Goal: Information Seeking & Learning: Learn about a topic

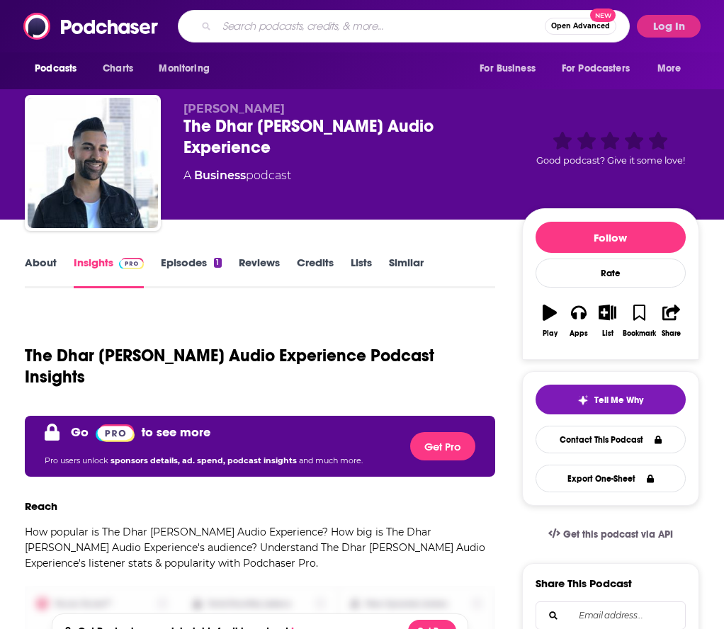
click at [502, 23] on input "Search podcasts, credits, & more..." at bounding box center [381, 26] width 328 height 23
type input "c"
type input "the movies that made me"
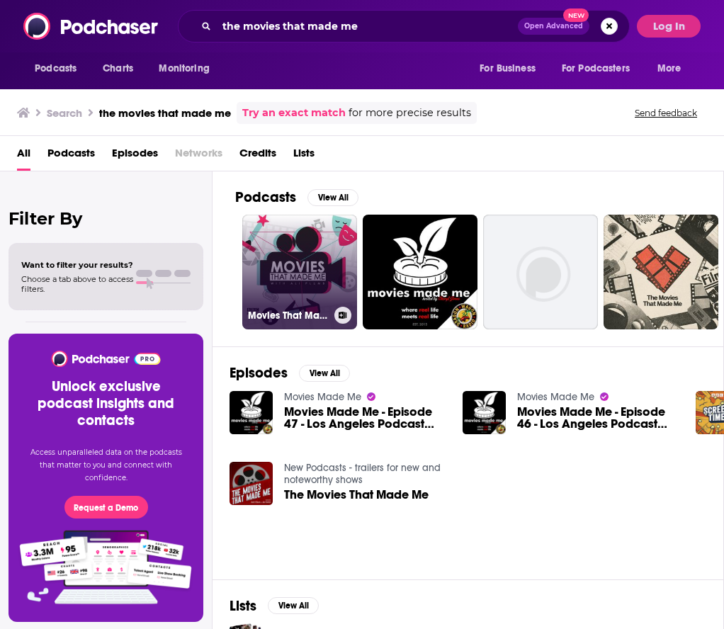
click at [292, 298] on link "Movies That Made Me" at bounding box center [299, 272] width 115 height 115
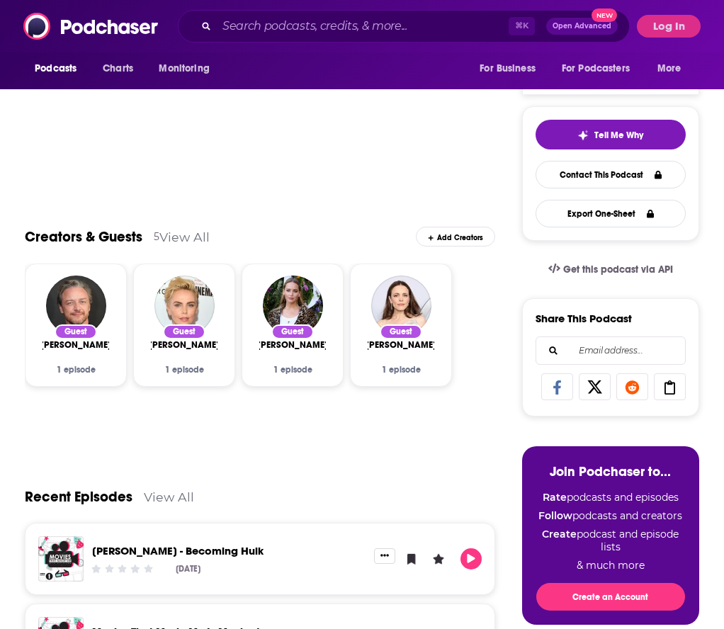
scroll to position [77, 0]
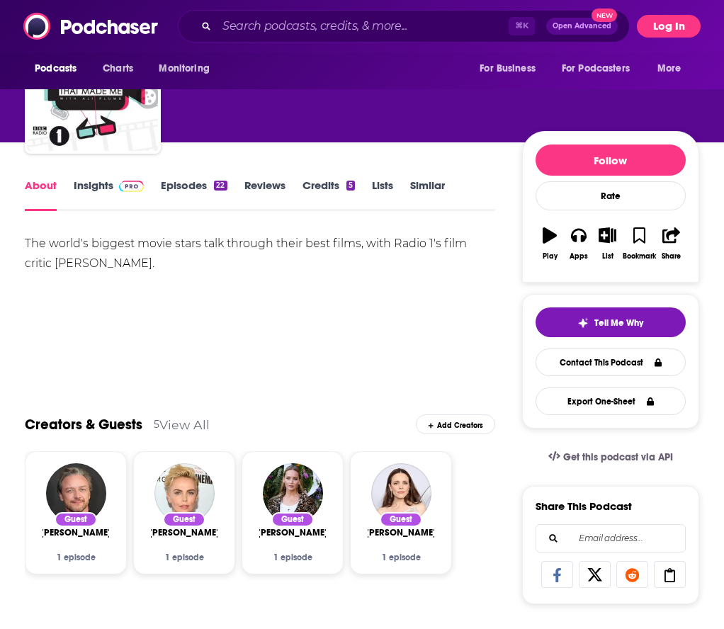
click at [667, 31] on button "Log In" at bounding box center [669, 26] width 64 height 23
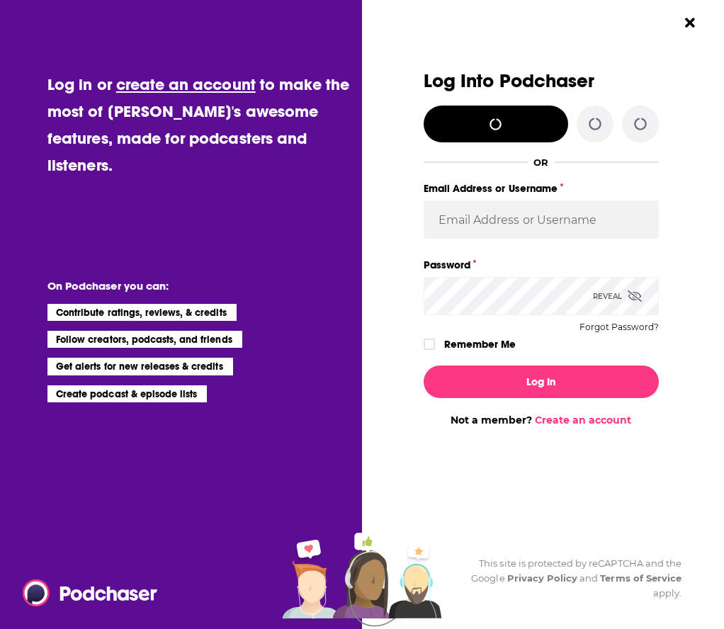
scroll to position [0, 0]
type input "[PERSON_NAME][EMAIL_ADDRESS][DOMAIN_NAME]"
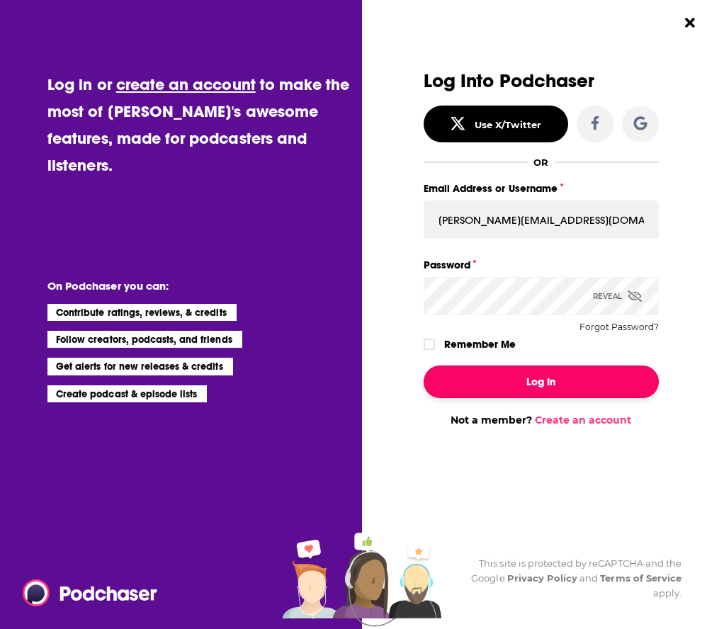
click at [535, 387] on button "Log In" at bounding box center [541, 381] width 235 height 33
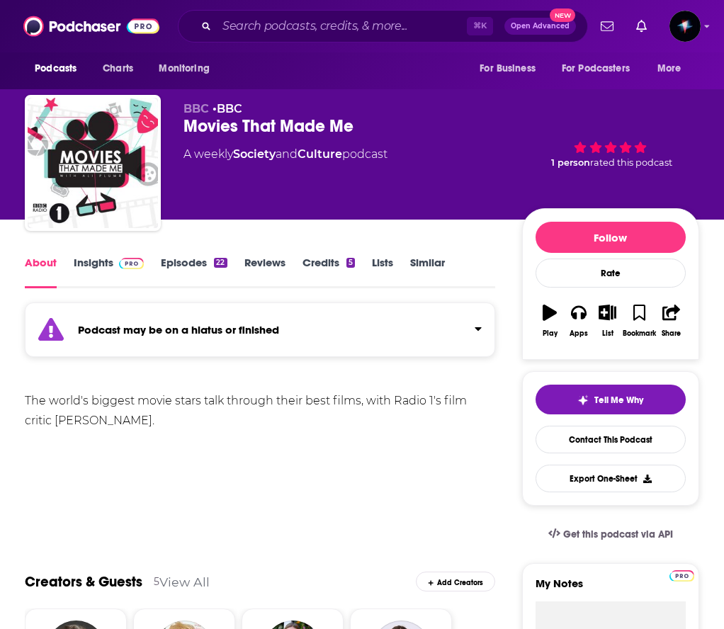
scroll to position [77, 0]
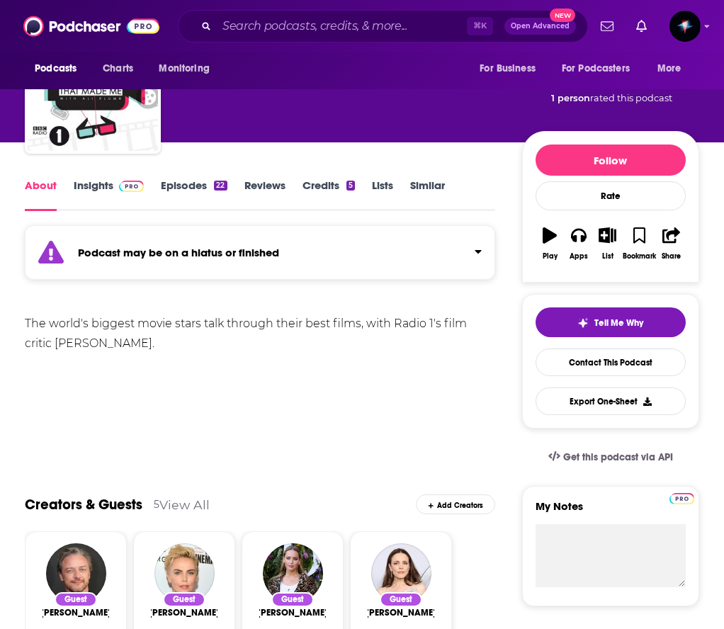
click at [91, 188] on link "Insights" at bounding box center [109, 194] width 70 height 33
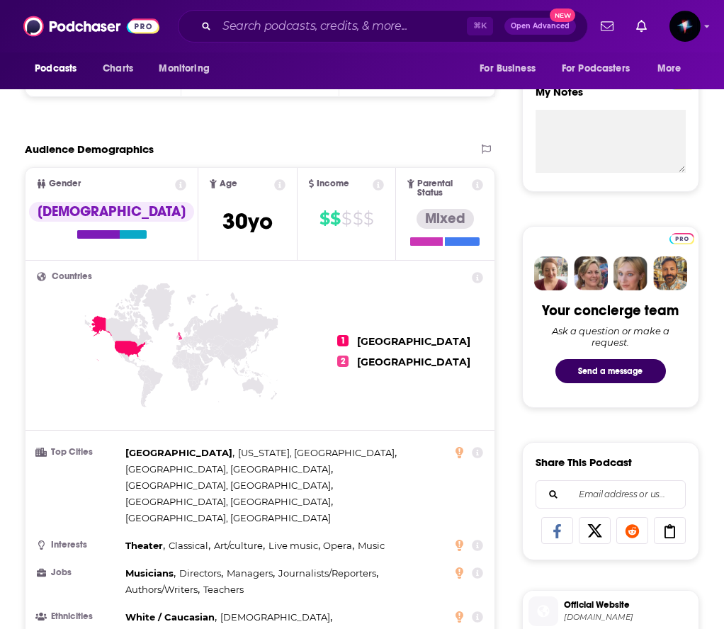
scroll to position [493, 0]
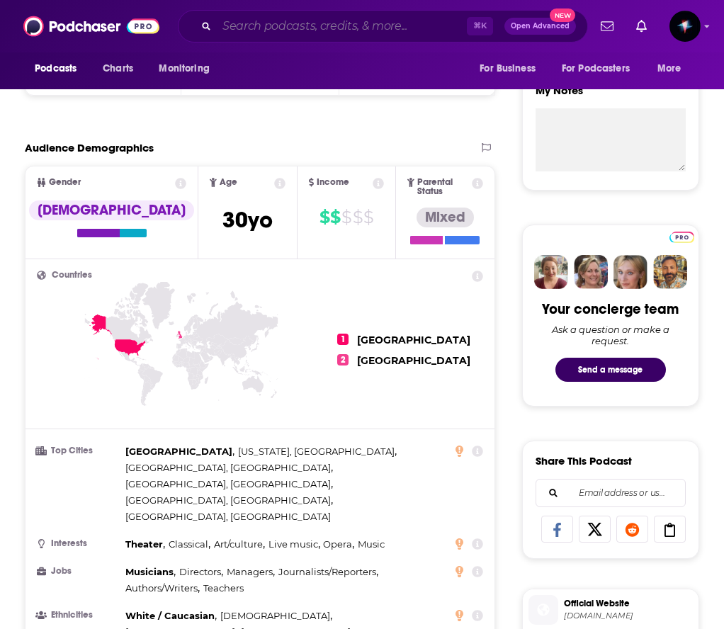
click at [293, 29] on input "Search podcasts, credits, & more..." at bounding box center [342, 26] width 250 height 23
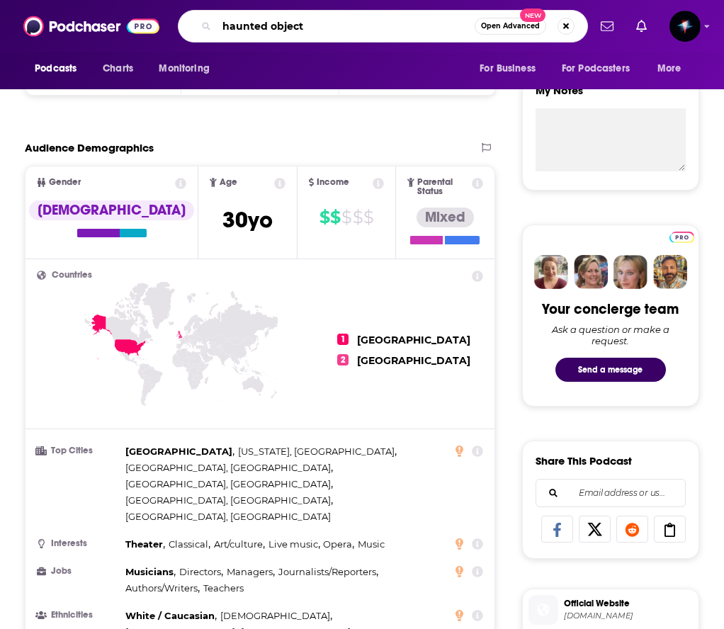
type input "haunted objects"
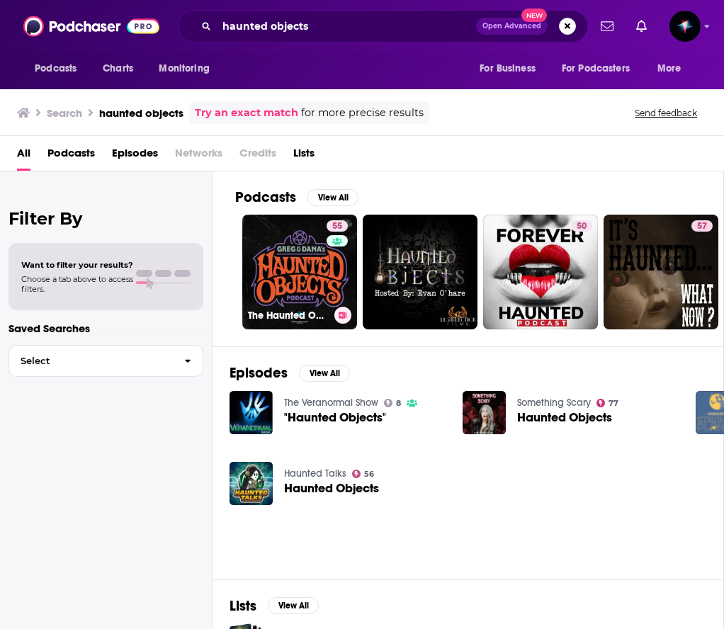
click at [302, 303] on link "55 The Haunted Objects Podcast" at bounding box center [299, 272] width 115 height 115
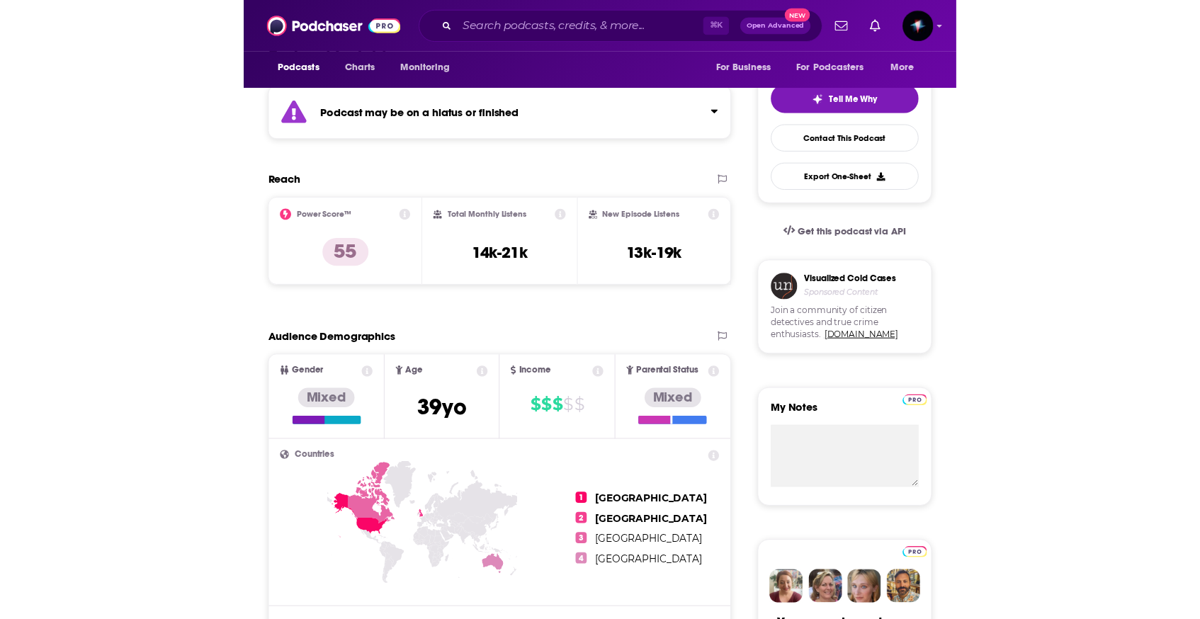
scroll to position [300, 0]
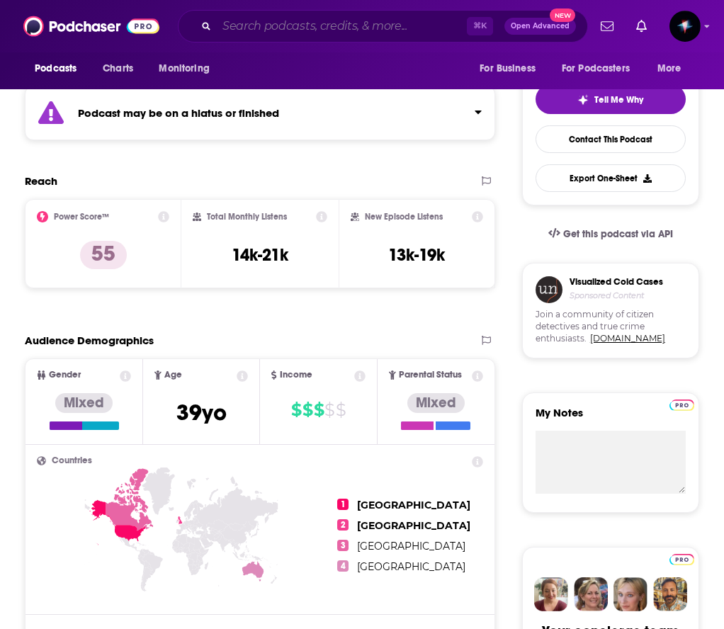
click at [285, 28] on input "Search podcasts, credits, & more..." at bounding box center [342, 26] width 250 height 23
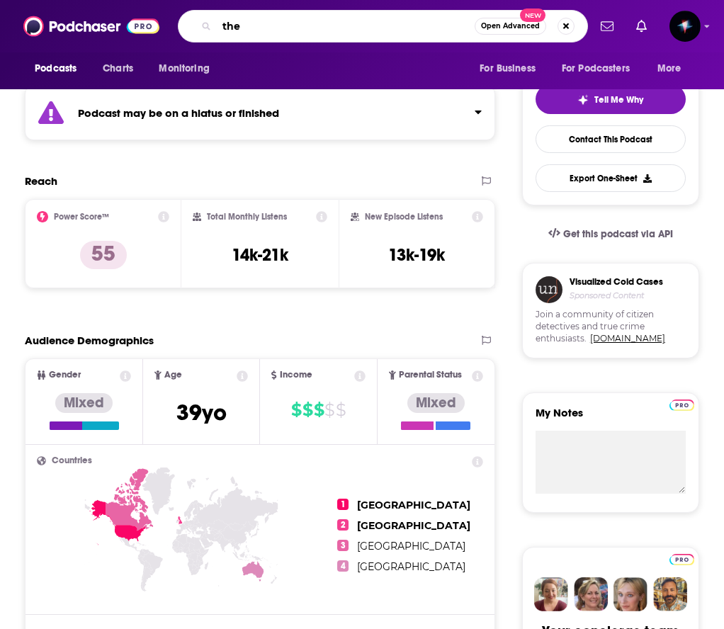
type input "the"
